Goal: Complete application form: Complete application form

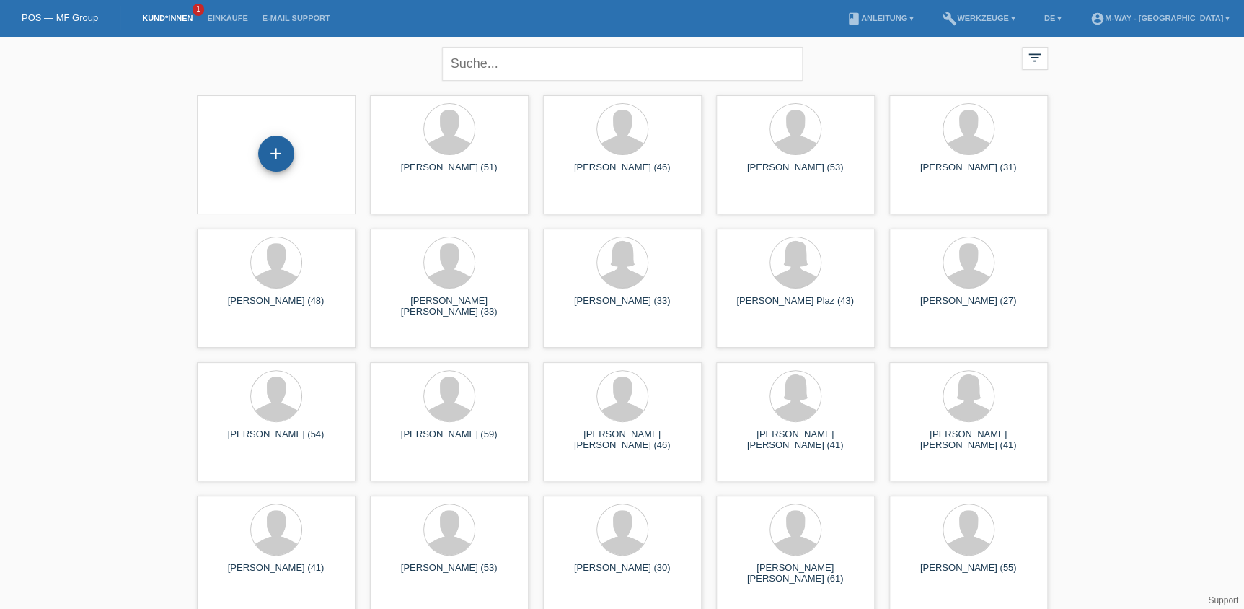
click at [285, 153] on div "+" at bounding box center [276, 154] width 36 height 36
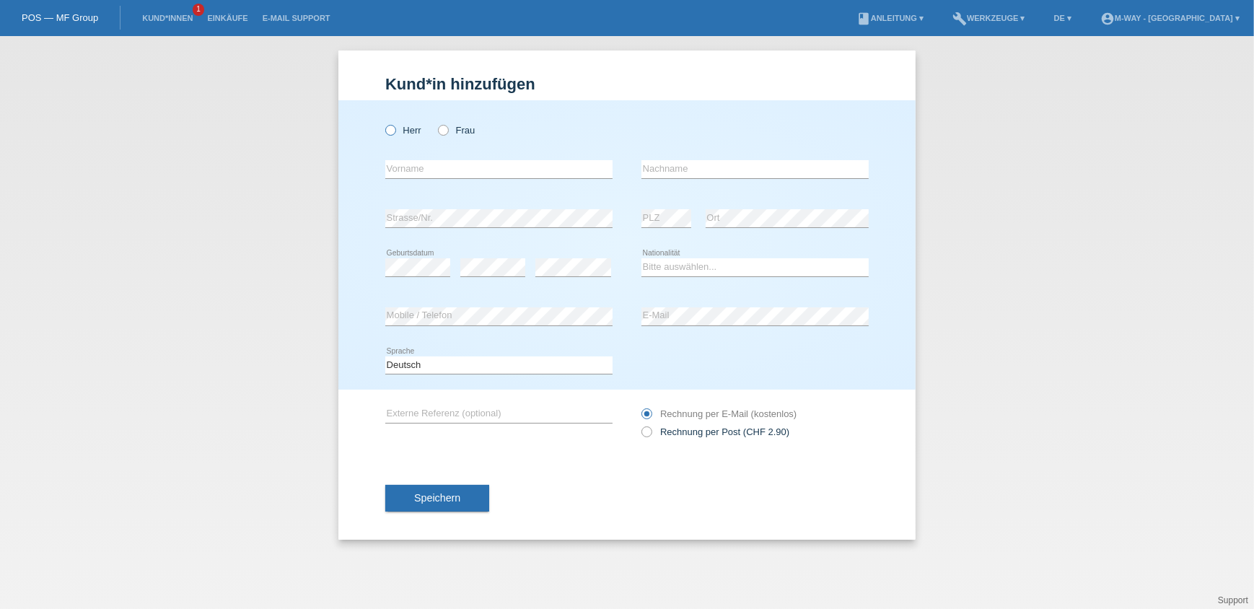
click at [399, 128] on label "Herr" at bounding box center [403, 130] width 36 height 11
click at [395, 128] on input "Herr" at bounding box center [389, 129] width 9 height 9
radio input "true"
click at [410, 167] on input "text" at bounding box center [498, 169] width 227 height 18
type input "[PERSON_NAME]"
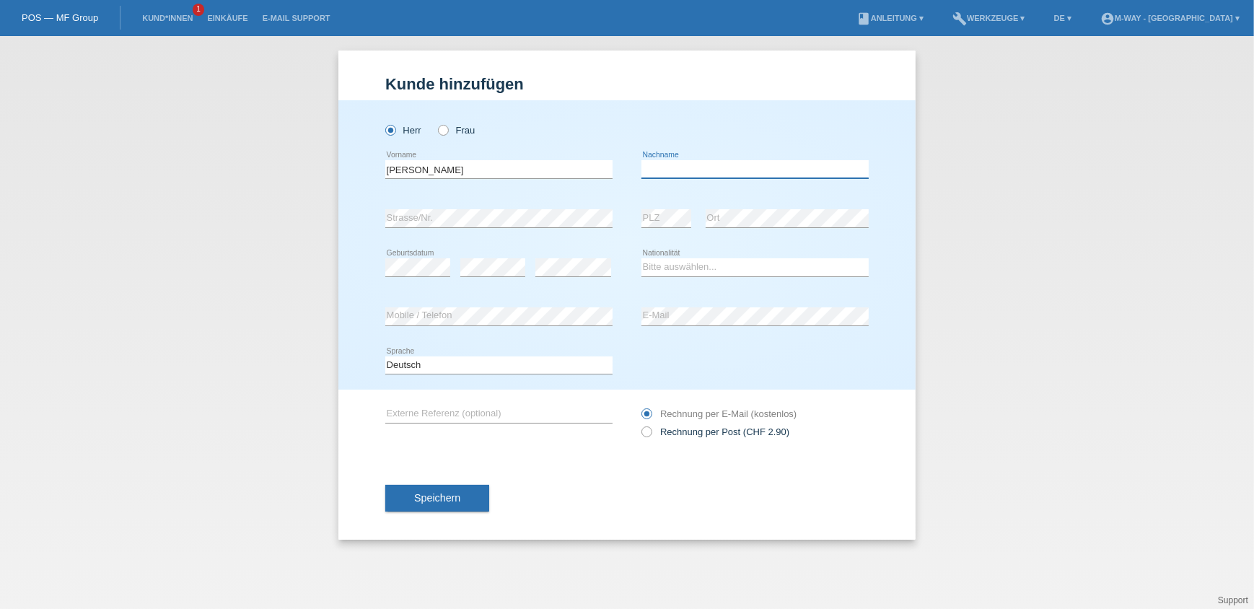
click at [651, 165] on input "text" at bounding box center [754, 169] width 227 height 18
type input "Siggel"
click at [658, 262] on select "Bitte auswählen... Schweiz Deutschland Liechtenstein Österreich ------------ Af…" at bounding box center [754, 266] width 227 height 17
select select "DE"
click at [641, 258] on select "Bitte auswählen... Schweiz Deutschland Liechtenstein Österreich ------------ Af…" at bounding box center [754, 266] width 227 height 17
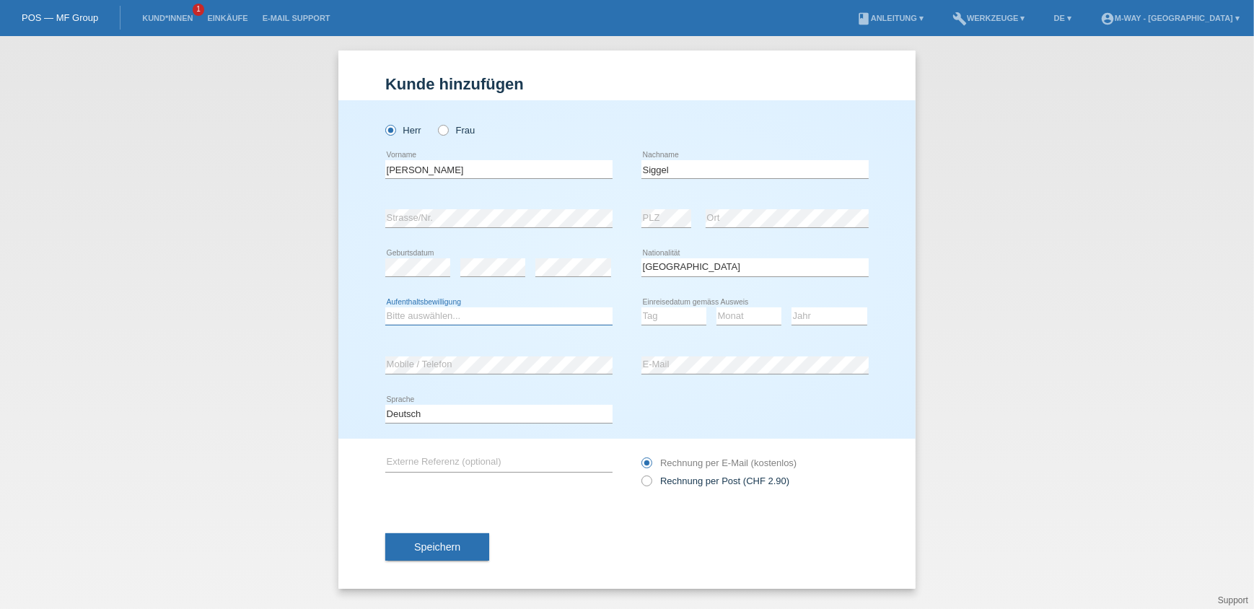
click at [421, 321] on select "Bitte auswählen... C B B - Flüchtlingsstatus Andere" at bounding box center [498, 315] width 227 height 17
select select "C"
click at [385, 307] on select "Bitte auswählen... C B B - Flüchtlingsstatus Andere" at bounding box center [498, 315] width 227 height 17
click at [669, 318] on select "Tag 01 02 03 04 05 06 07 08 09 10 11" at bounding box center [673, 315] width 65 height 17
click at [753, 289] on div "Bitte auswählen... Schweiz Deutschland Liechtenstein Österreich ------------ Af…" at bounding box center [754, 267] width 227 height 49
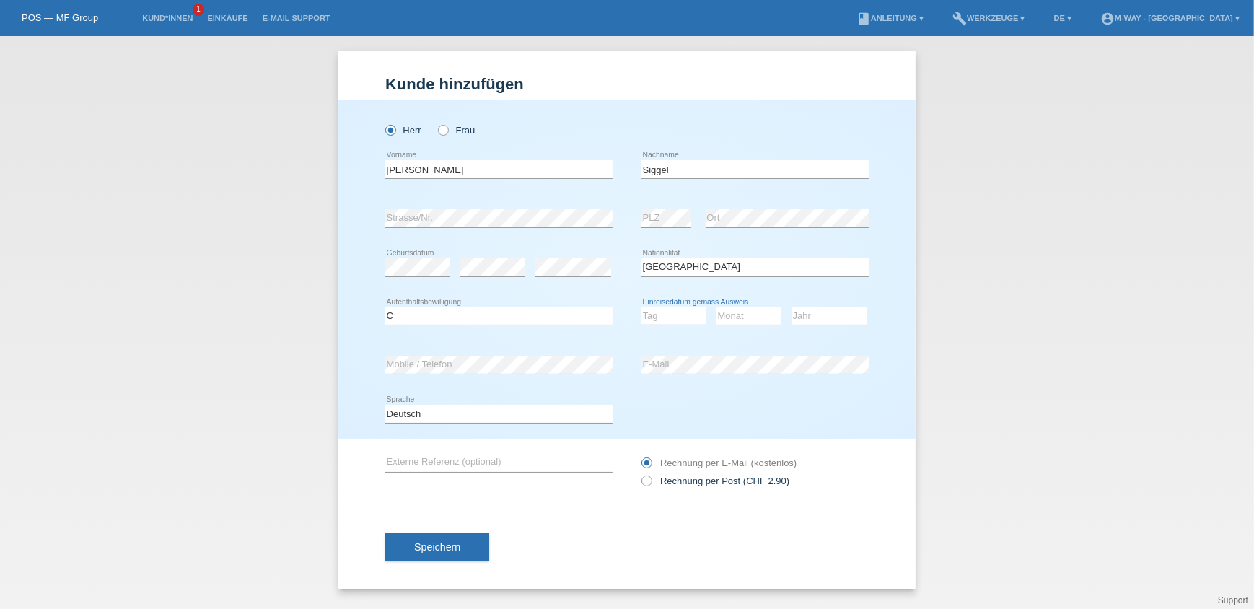
click at [692, 317] on select "Tag 01 02 03 04 05 06 07 08 09 10 11" at bounding box center [673, 315] width 65 height 17
select select "01"
click at [641, 307] on select "Tag 01 02 03 04 05 06 07 08 09 10 11" at bounding box center [673, 315] width 65 height 17
click at [743, 318] on select "Monat 01 02 03 04 05 06 07 08 09 10 11" at bounding box center [748, 315] width 65 height 17
select select "05"
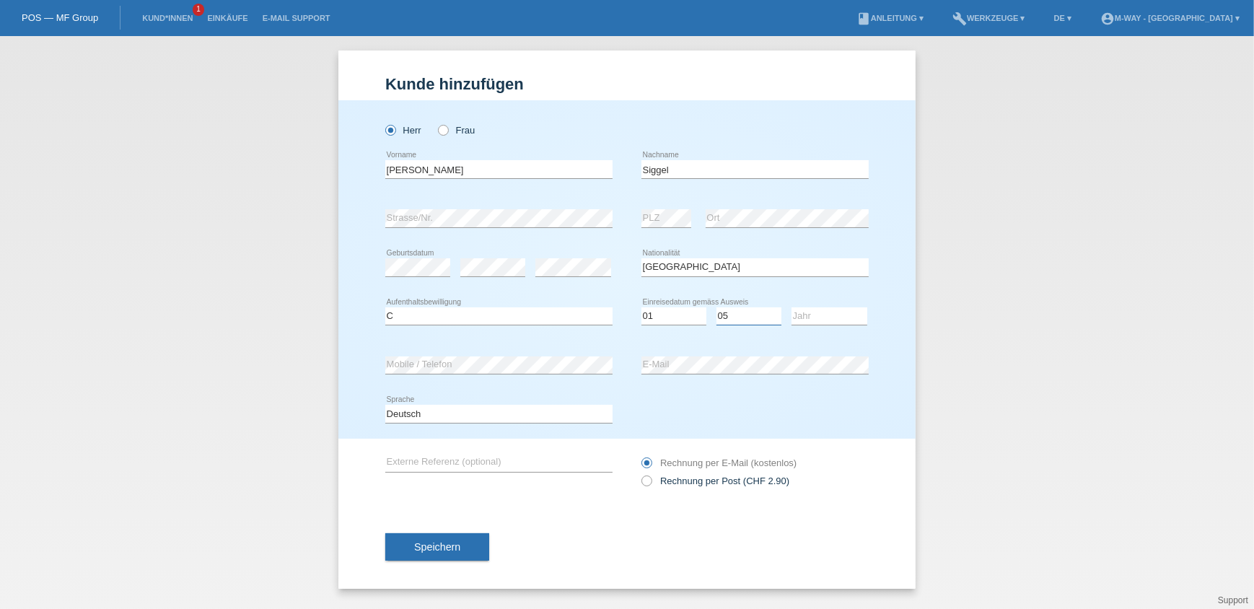
click at [716, 307] on select "Monat 01 02 03 04 05 06 07 08 09 10 11" at bounding box center [748, 315] width 65 height 17
click at [822, 311] on select "Jahr 2025 2024 2023 2022 2021 2020 2019 2018 2017 2016 2015 2014 2013 2012 2011…" at bounding box center [829, 315] width 76 height 17
select select "2019"
click at [791, 307] on select "Jahr 2025 2024 2023 2022 2021 2020 2019 2018 2017 2016 2015 2014 2013 2012 2011…" at bounding box center [829, 315] width 76 height 17
click at [440, 542] on span "Speichern" at bounding box center [437, 547] width 46 height 12
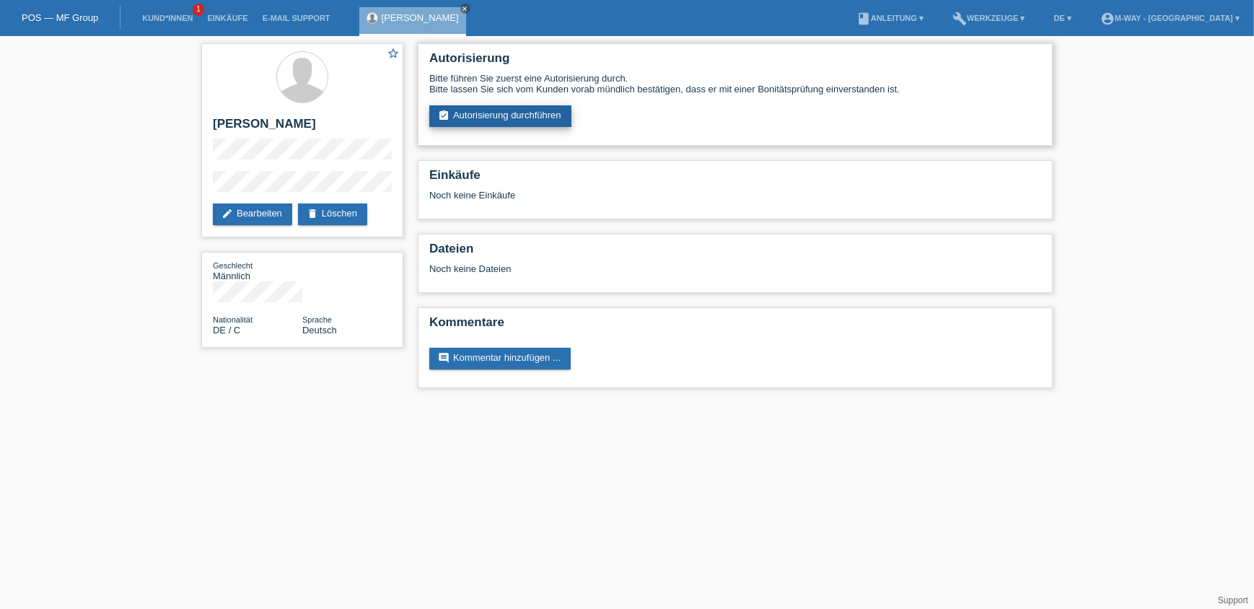
click at [503, 115] on link "assignment_turned_in Autorisierung durchführen" at bounding box center [500, 116] width 142 height 22
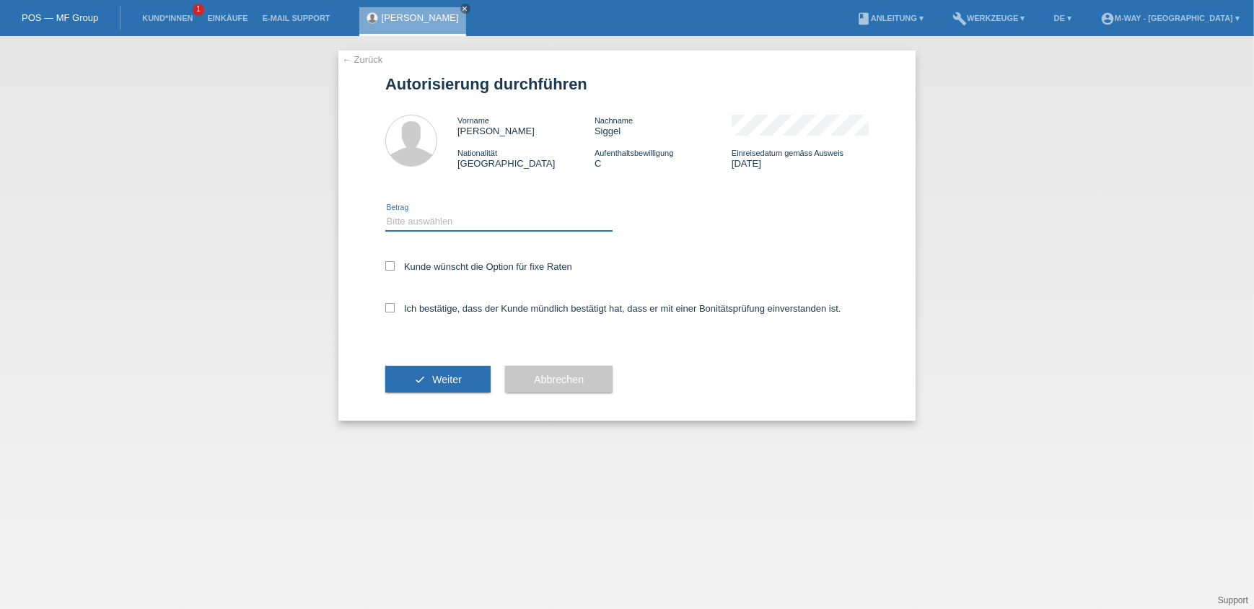
click at [437, 222] on select "Bitte auswählen CHF 1.00 - CHF 499.00 CHF 500.00 - CHF 1'999.00 CHF 2'000.00 - …" at bounding box center [498, 221] width 227 height 17
select select "3"
click at [385, 213] on select "Bitte auswählen CHF 1.00 - CHF 499.00 CHF 500.00 - CHF 1'999.00 CHF 2'000.00 - …" at bounding box center [498, 221] width 227 height 17
click at [419, 268] on label "Kunde wünscht die Option für fixe Raten" at bounding box center [478, 266] width 187 height 11
click at [395, 268] on input "Kunde wünscht die Option für fixe Raten" at bounding box center [389, 265] width 9 height 9
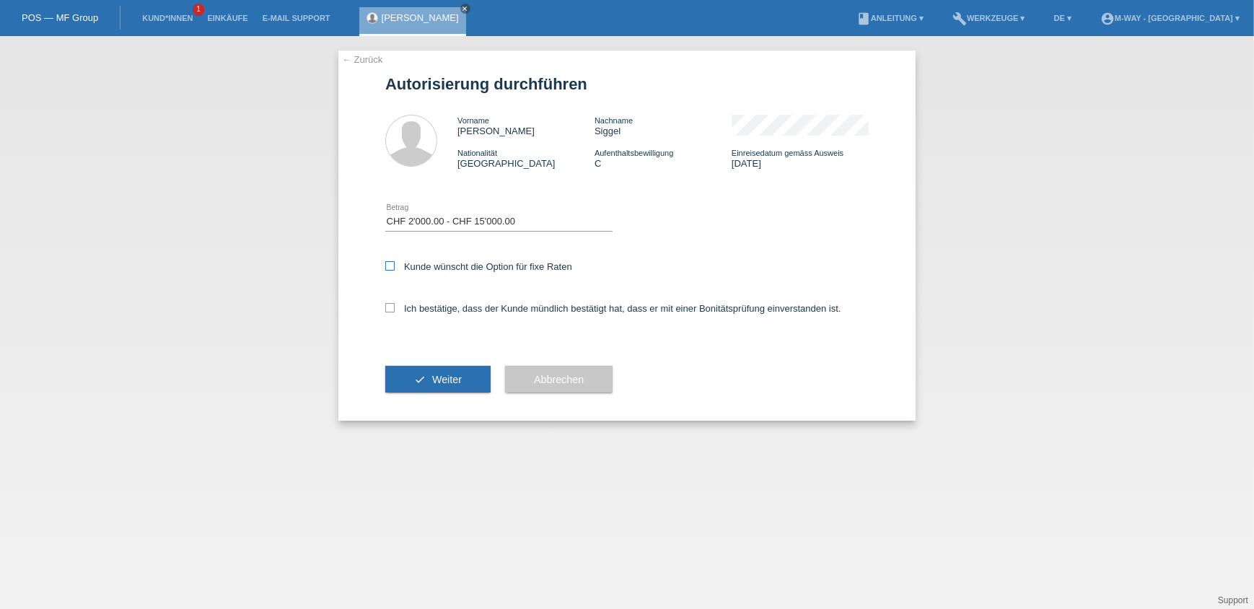
checkbox input "true"
click at [404, 309] on label "Ich bestätige, dass der Kunde mündlich bestätigt hat, dass er mit einer Bonität…" at bounding box center [613, 308] width 456 height 11
click at [395, 309] on input "Ich bestätige, dass der Kunde mündlich bestätigt hat, dass er mit einer Bonität…" at bounding box center [389, 307] width 9 height 9
checkbox input "true"
click at [413, 378] on button "check Weiter" at bounding box center [437, 379] width 105 height 27
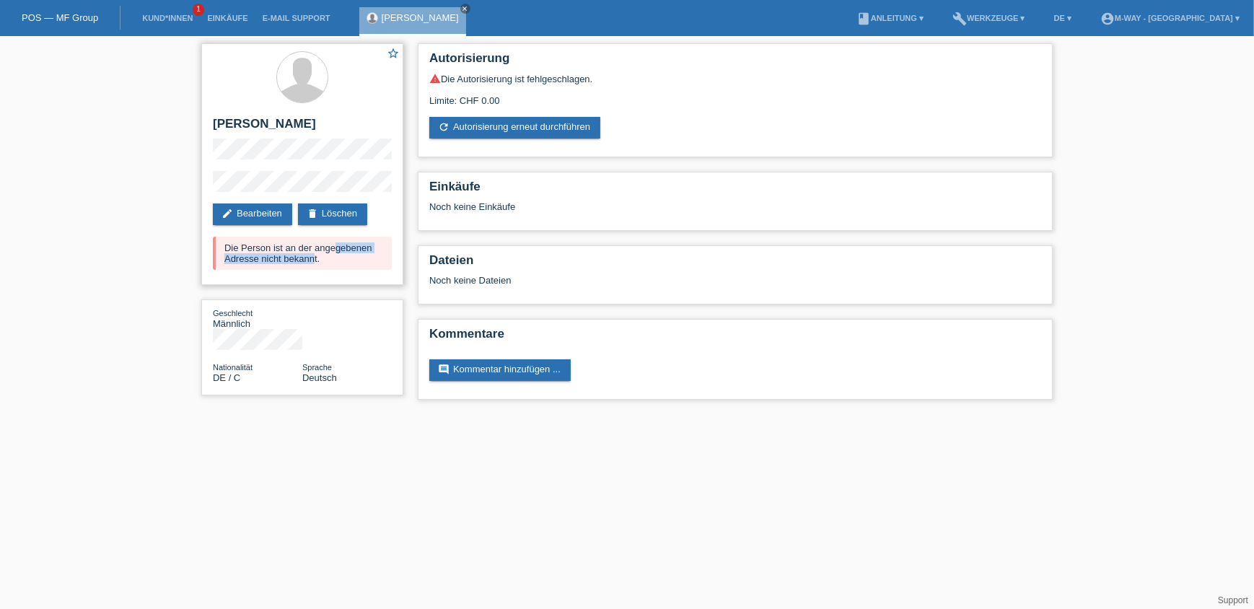
drag, startPoint x: 245, startPoint y: 245, endPoint x: 370, endPoint y: 251, distance: 125.6
click at [370, 251] on div "Die Person ist an der angegebenen Adresse nicht bekannt." at bounding box center [302, 253] width 179 height 33
click at [268, 202] on div "star_border [PERSON_NAME] edit Bearbeiten delete Löschen Die Person ist an der …" at bounding box center [302, 164] width 202 height 242
click at [268, 212] on link "edit Bearbeiten" at bounding box center [252, 214] width 79 height 22
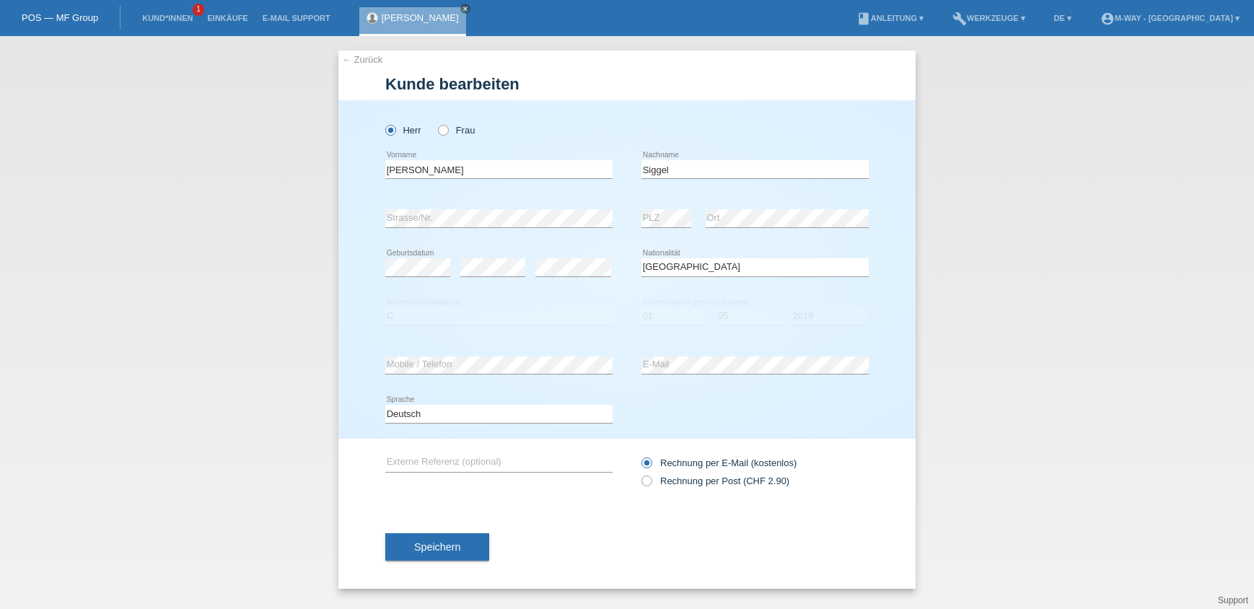
select select "DE"
select select "C"
select select "01"
select select "05"
select select "2019"
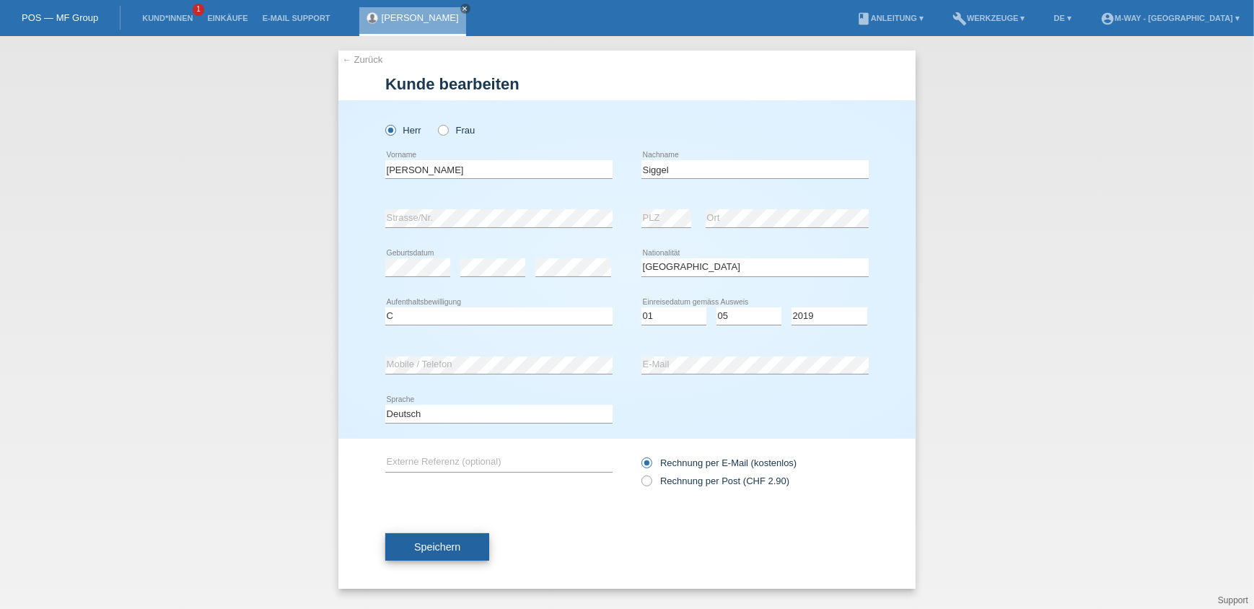
click at [425, 551] on button "Speichern" at bounding box center [437, 546] width 104 height 27
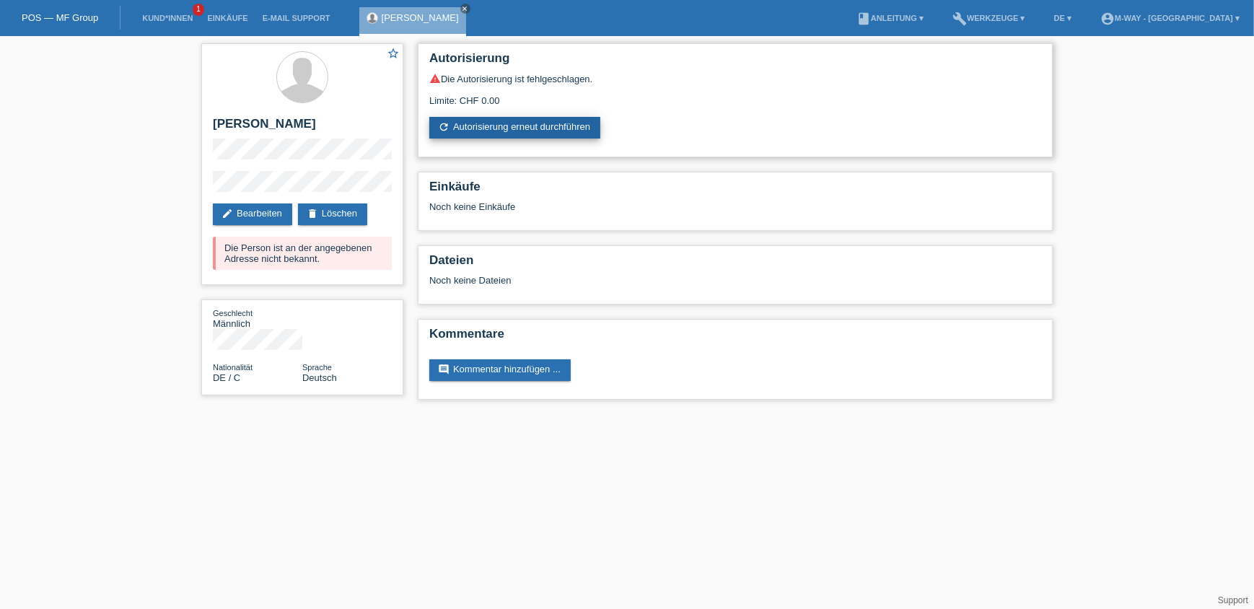
click at [451, 123] on link "refresh Autorisierung erneut durchführen" at bounding box center [514, 128] width 171 height 22
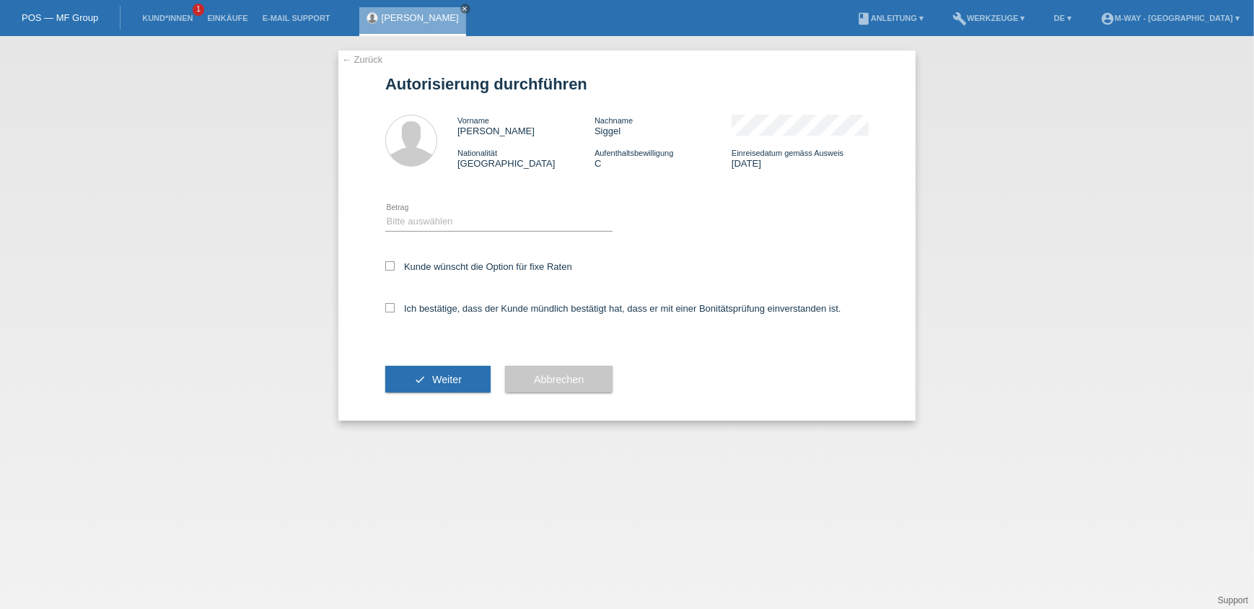
click at [433, 209] on div "Bitte auswählen CHF 1.00 - CHF 499.00 CHF 500.00 - CHF 1'999.00 CHF 2'000.00 - …" at bounding box center [498, 222] width 227 height 49
click at [432, 221] on select "Bitte auswählen CHF 1.00 - CHF 499.00 CHF 500.00 - CHF 1'999.00 CHF 2'000.00 - …" at bounding box center [498, 221] width 227 height 17
select select "3"
click at [385, 213] on select "Bitte auswählen CHF 1.00 - CHF 499.00 CHF 500.00 - CHF 1'999.00 CHF 2'000.00 - …" at bounding box center [498, 221] width 227 height 17
click at [418, 274] on div "Kunde wünscht die Option für fixe Raten" at bounding box center [626, 268] width 483 height 42
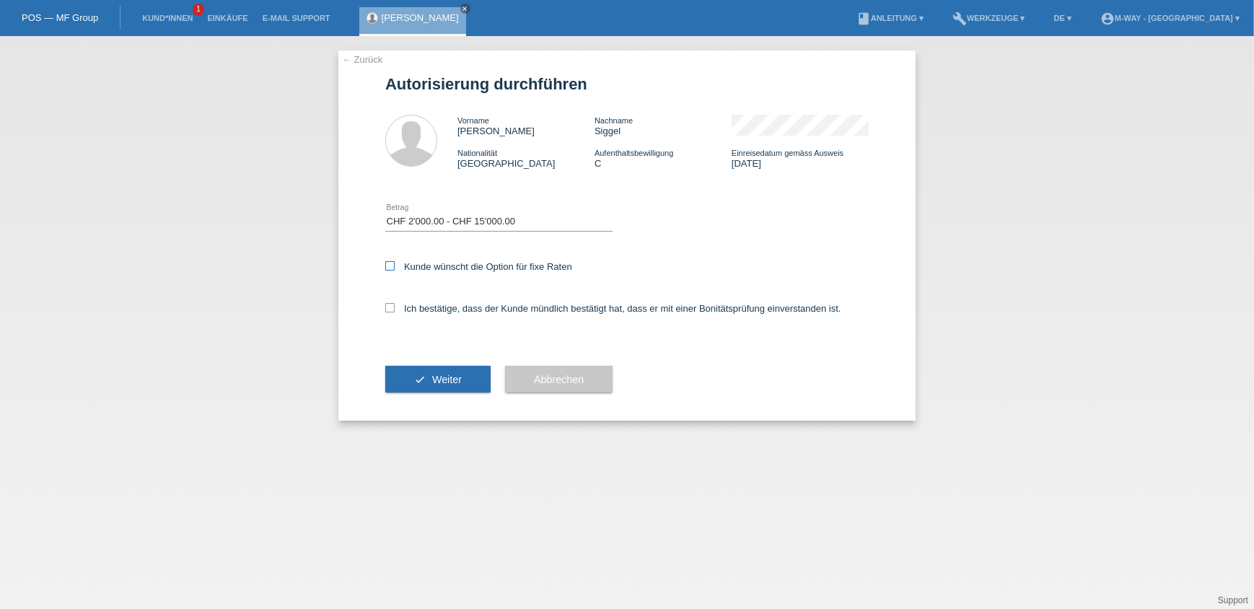
click at [418, 268] on label "Kunde wünscht die Option für fixe Raten" at bounding box center [478, 266] width 187 height 11
click at [395, 268] on input "Kunde wünscht die Option für fixe Raten" at bounding box center [389, 265] width 9 height 9
checkbox input "true"
click at [387, 303] on icon at bounding box center [389, 307] width 9 height 9
click at [387, 303] on input "Ich bestätige, dass der Kunde mündlich bestätigt hat, dass er mit einer Bonität…" at bounding box center [389, 307] width 9 height 9
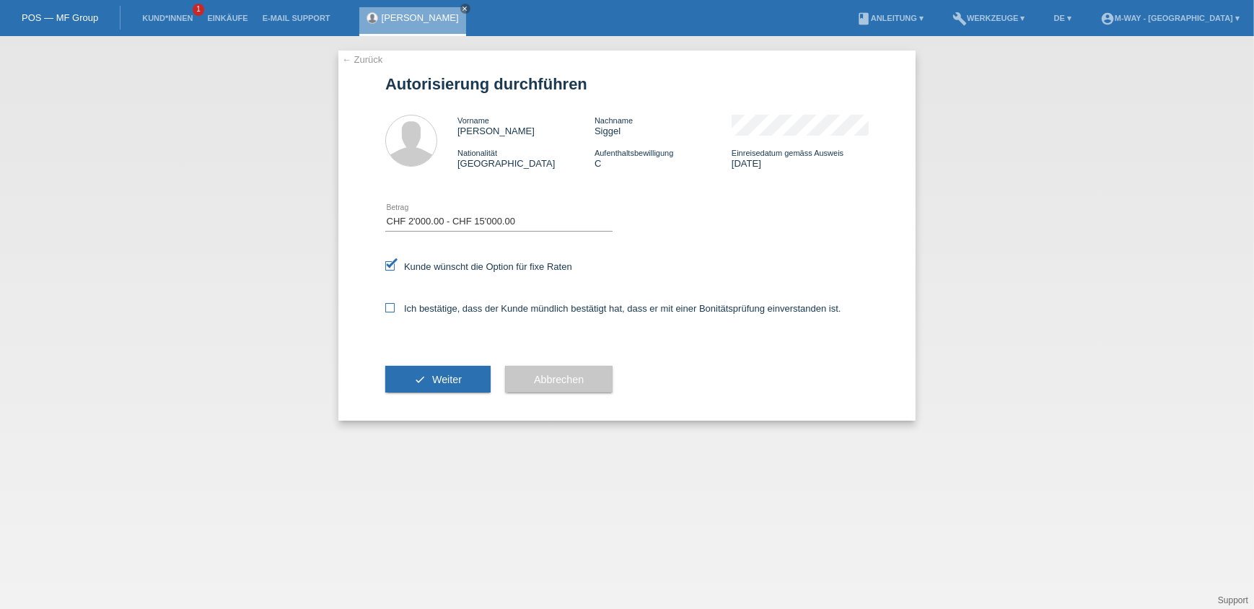
checkbox input "true"
click at [400, 372] on button "check Weiter" at bounding box center [437, 379] width 105 height 27
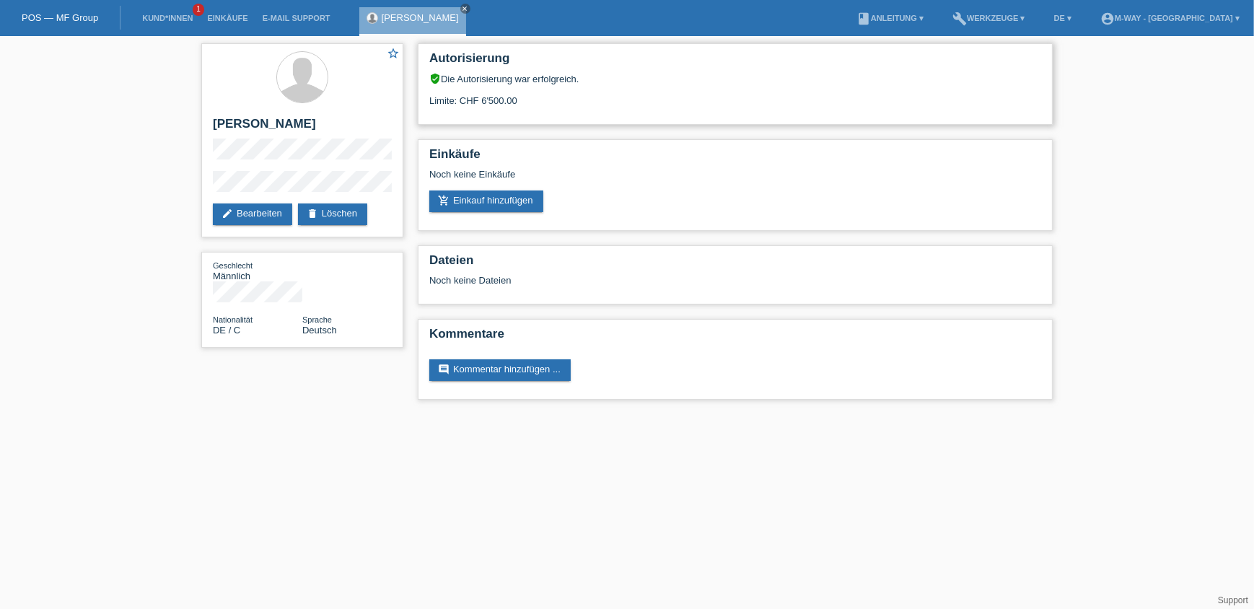
drag, startPoint x: 522, startPoint y: 107, endPoint x: 482, endPoint y: 105, distance: 40.5
click at [482, 105] on div "Autorisierung verified_user Die Autorisierung war erfolgreich. Limite: CHF 6'50…" at bounding box center [735, 84] width 635 height 82
